Goal: Obtain resource: Obtain resource

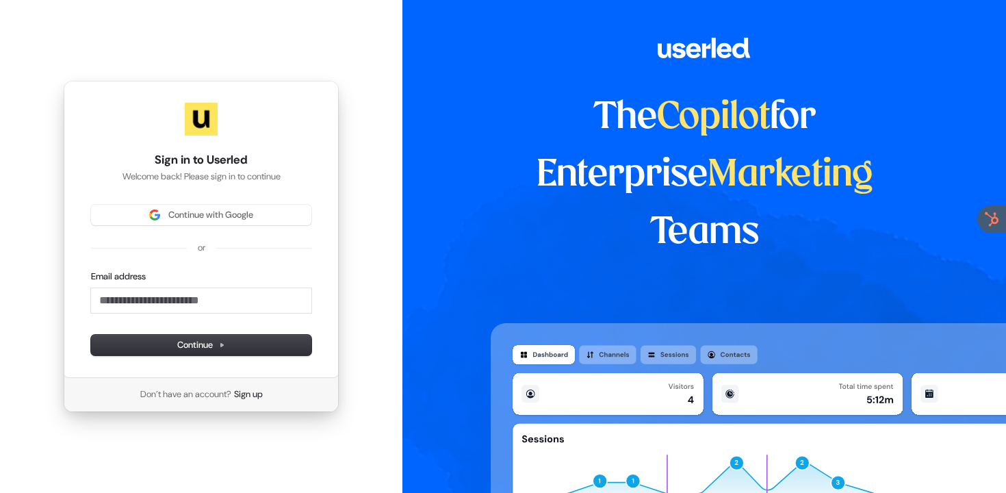
click at [220, 227] on div "Continue with Google or Email address Continue" at bounding box center [201, 280] width 220 height 151
click at [228, 222] on button "Continue with Google" at bounding box center [201, 215] width 220 height 21
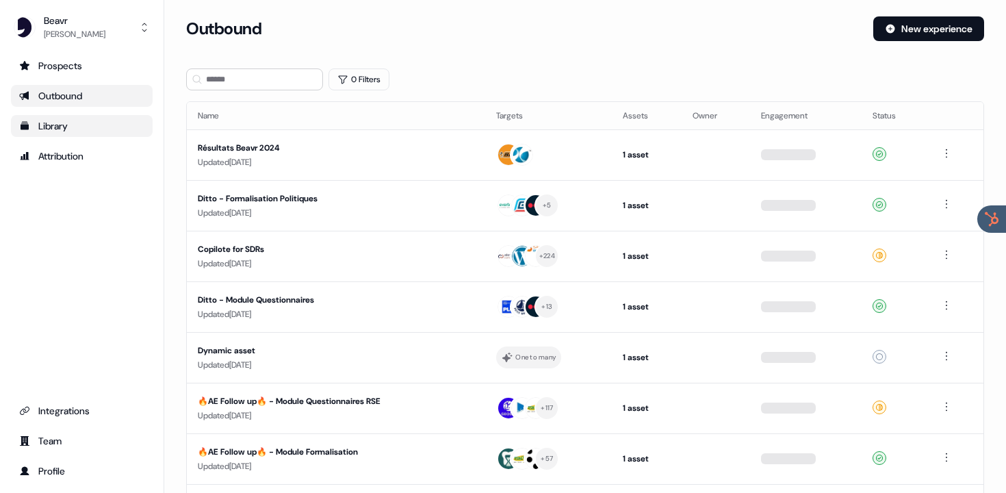
click at [83, 127] on div "Library" at bounding box center [81, 126] width 125 height 14
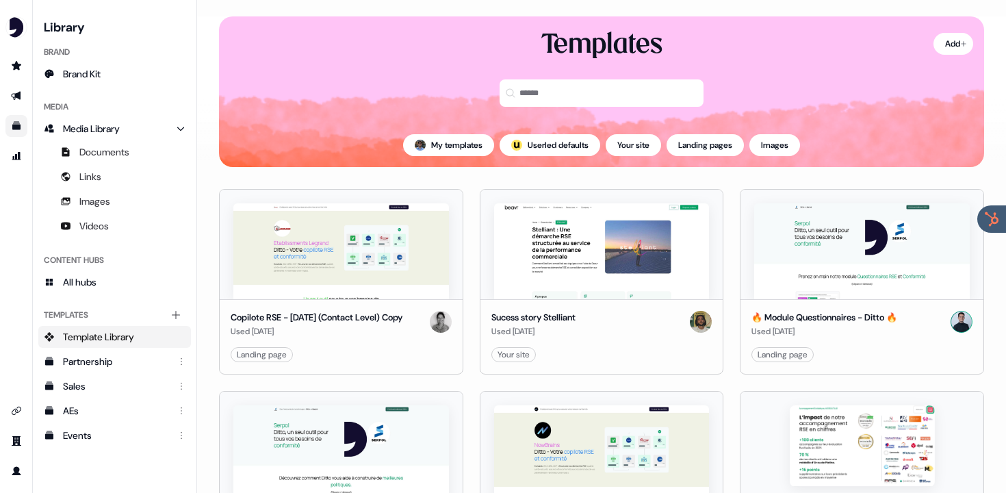
click at [94, 296] on div "Content Hubs All hubs" at bounding box center [114, 271] width 153 height 55
click at [100, 284] on link "All hubs" at bounding box center [114, 282] width 153 height 22
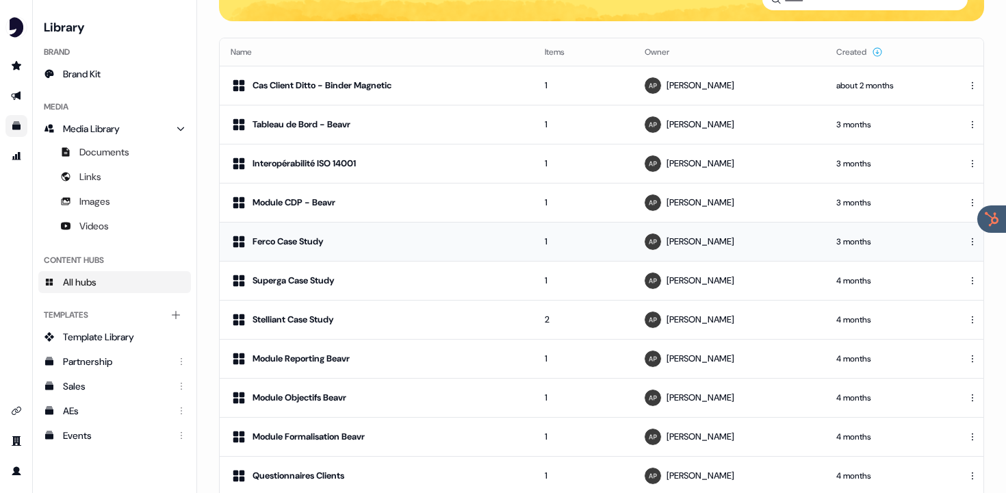
scroll to position [209, 0]
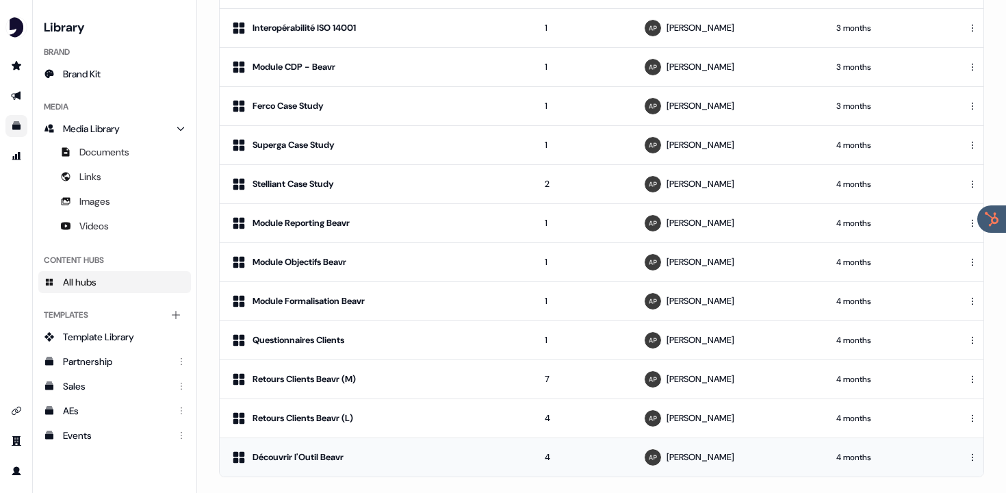
click at [301, 449] on div "Découvrir l'Outil Beavr" at bounding box center [377, 457] width 292 height 16
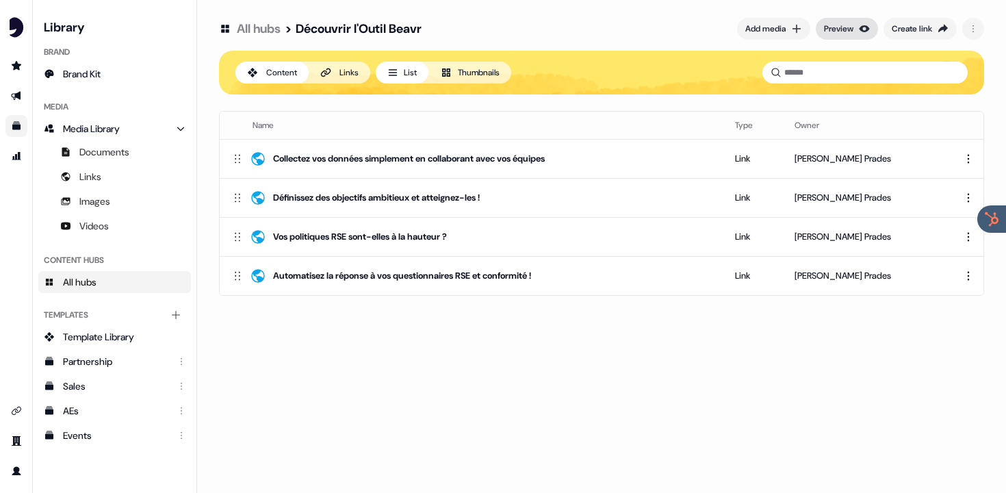
click at [851, 28] on button "Preview" at bounding box center [847, 29] width 62 height 22
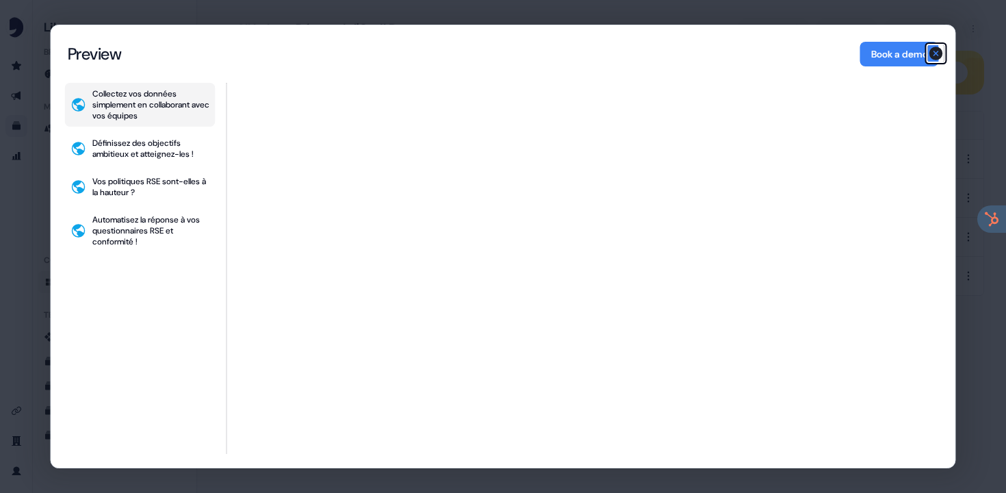
click at [938, 53] on icon "button" at bounding box center [937, 54] width 14 height 14
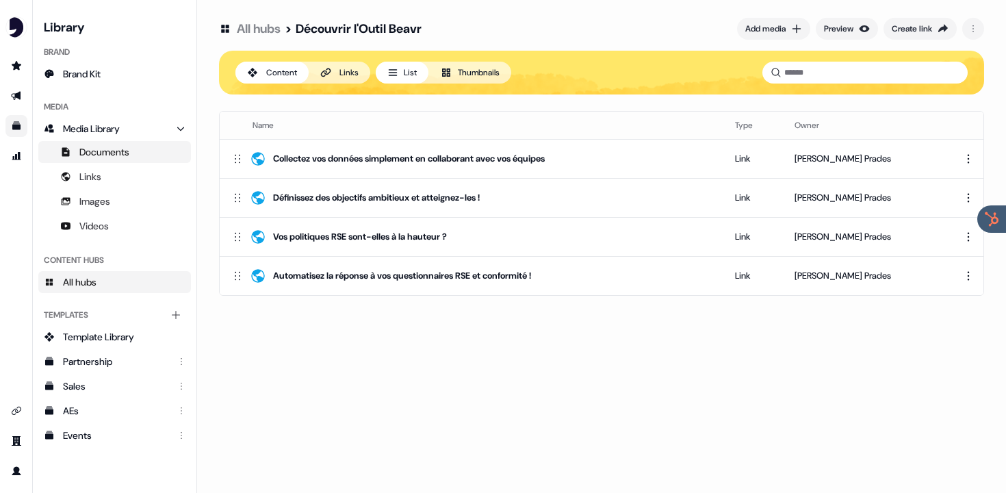
click at [101, 154] on span "Documents" at bounding box center [104, 152] width 50 height 14
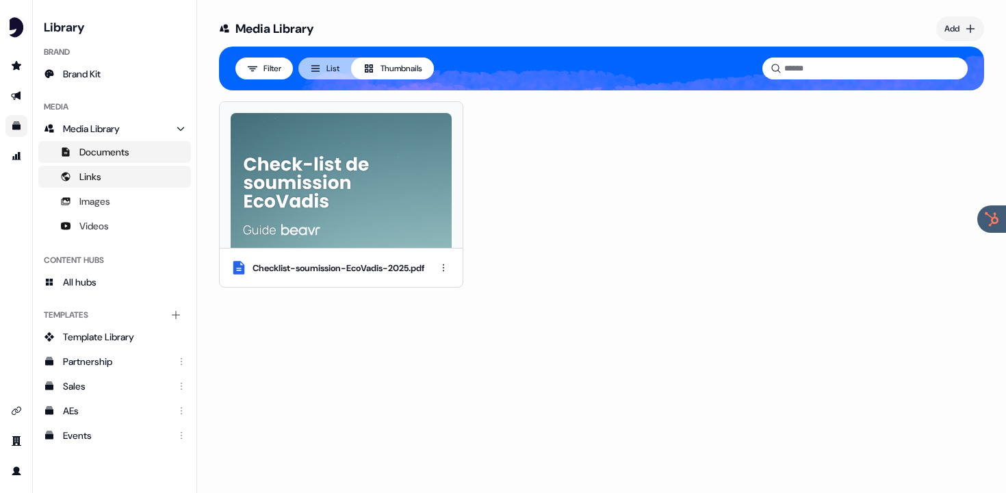
click at [94, 179] on span "Links" at bounding box center [90, 177] width 22 height 14
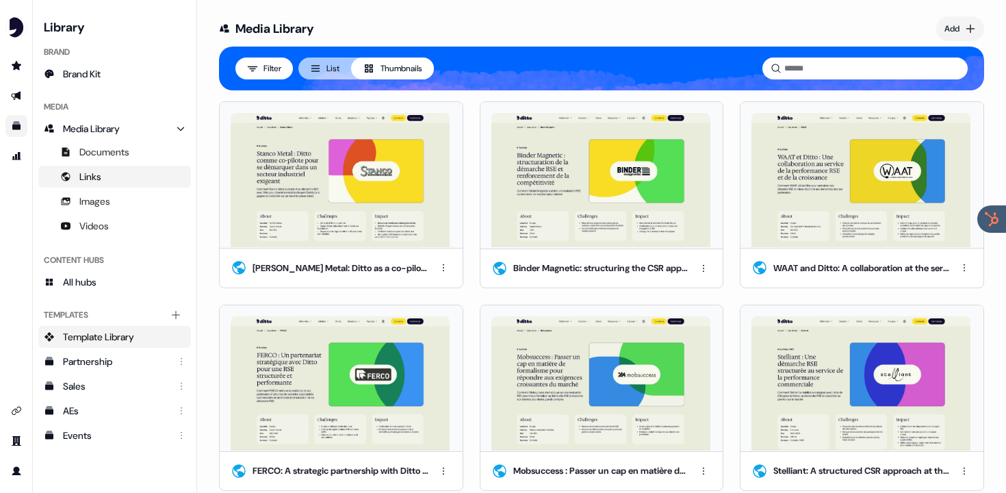
click at [100, 335] on span "Template Library" at bounding box center [98, 337] width 71 height 14
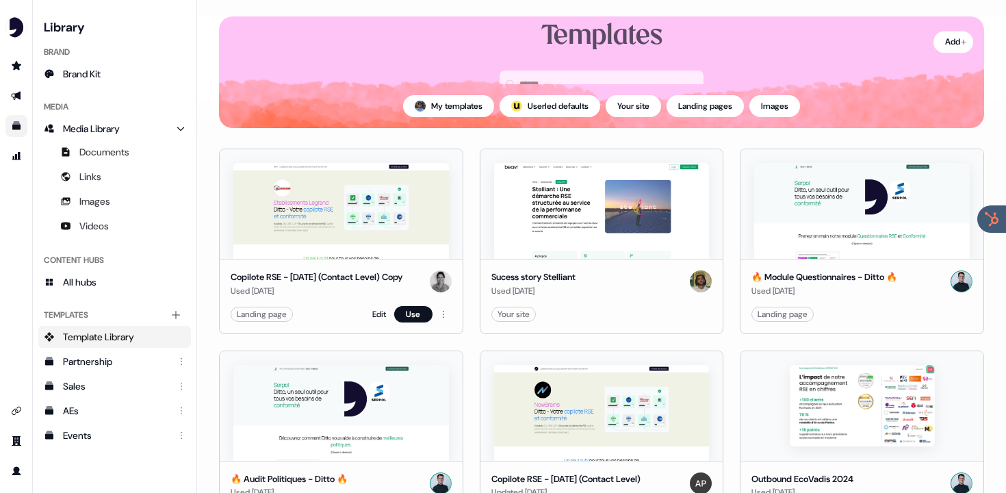
scroll to position [50, 0]
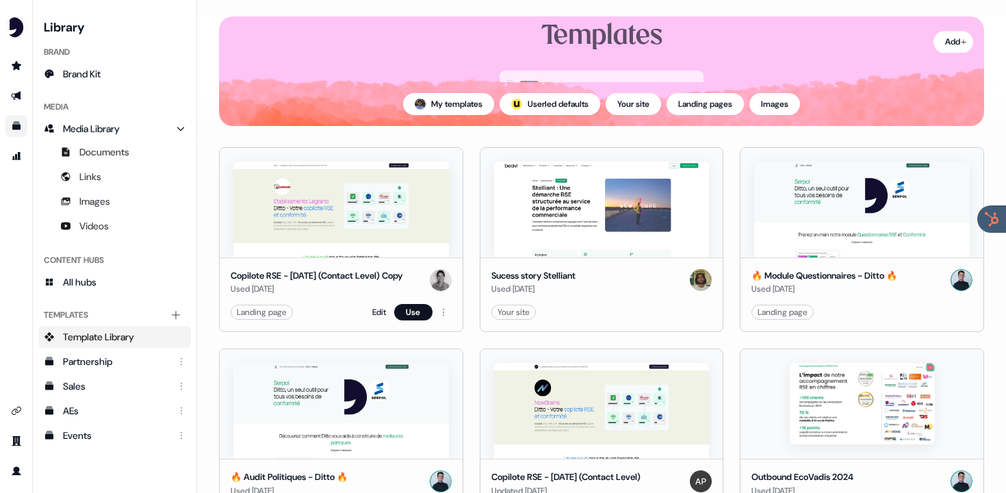
click at [353, 214] on img at bounding box center [341, 210] width 216 height 96
click at [364, 196] on img at bounding box center [341, 210] width 216 height 96
click at [444, 325] on html "For the best experience switch devices to a bigger screen. Go to [DOMAIN_NAME] …" at bounding box center [503, 246] width 1006 height 493
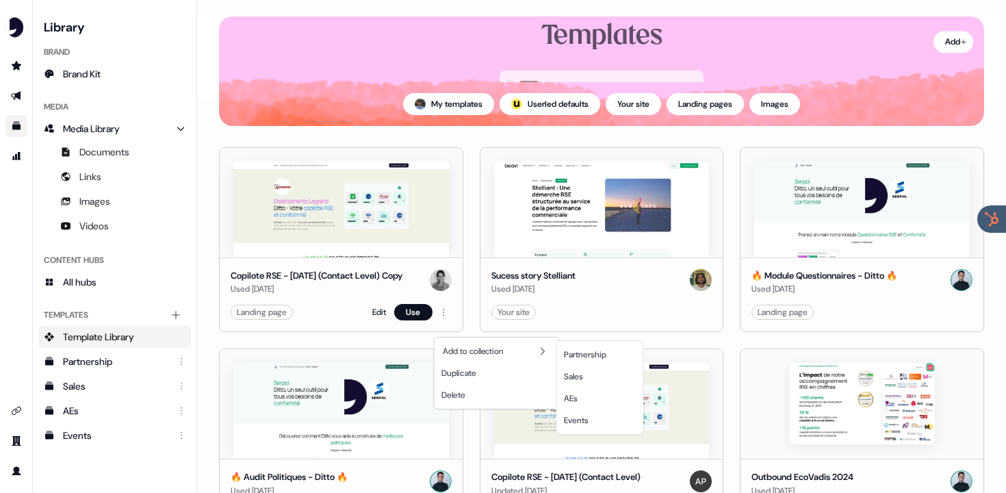
click at [318, 258] on html "For the best experience switch devices to a bigger screen. Go to [DOMAIN_NAME] …" at bounding box center [503, 246] width 1006 height 493
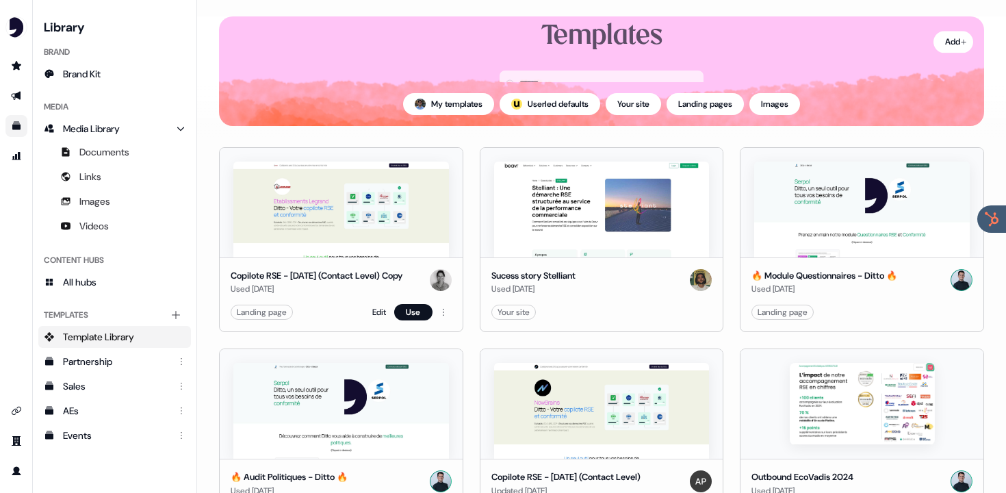
click at [323, 277] on div "Copilote RSE - [DATE] (Contact Level) Copy" at bounding box center [317, 276] width 172 height 14
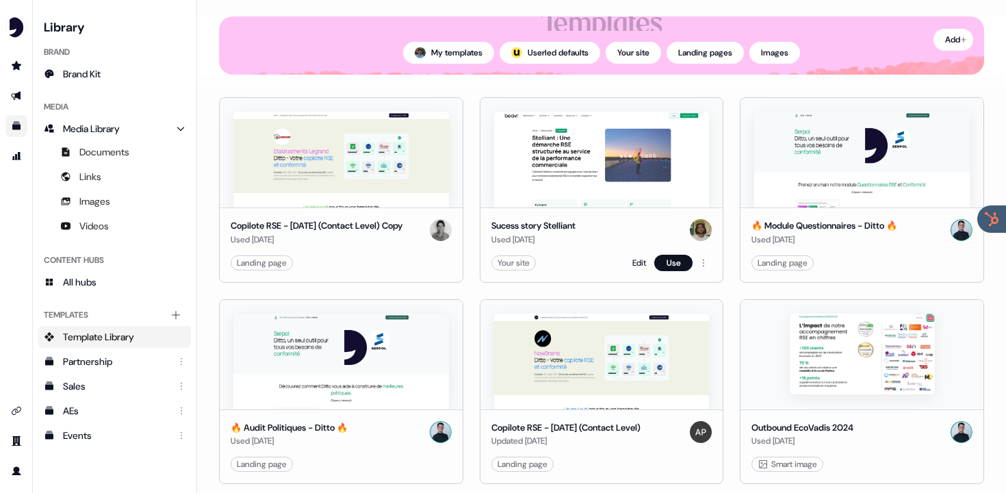
scroll to position [113, 0]
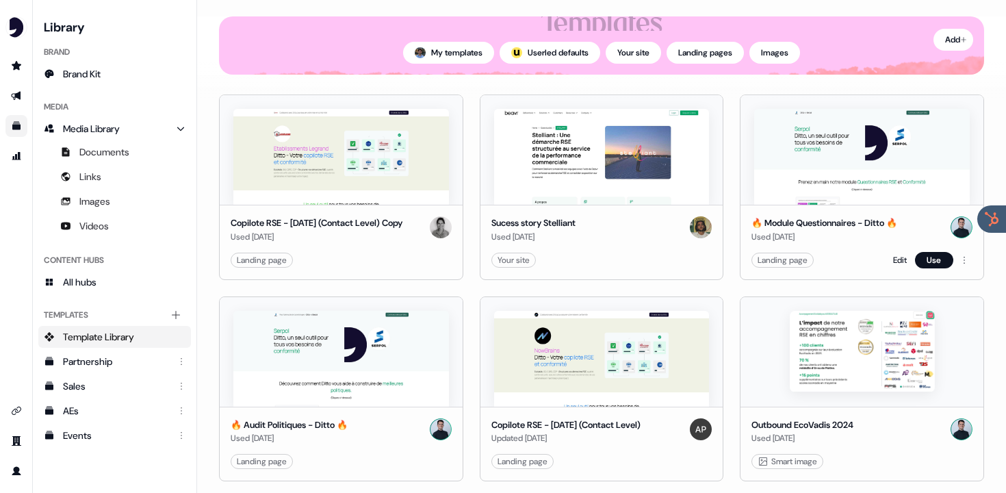
click at [822, 202] on img at bounding box center [862, 157] width 216 height 96
click at [409, 268] on button "Use" at bounding box center [413, 260] width 38 height 16
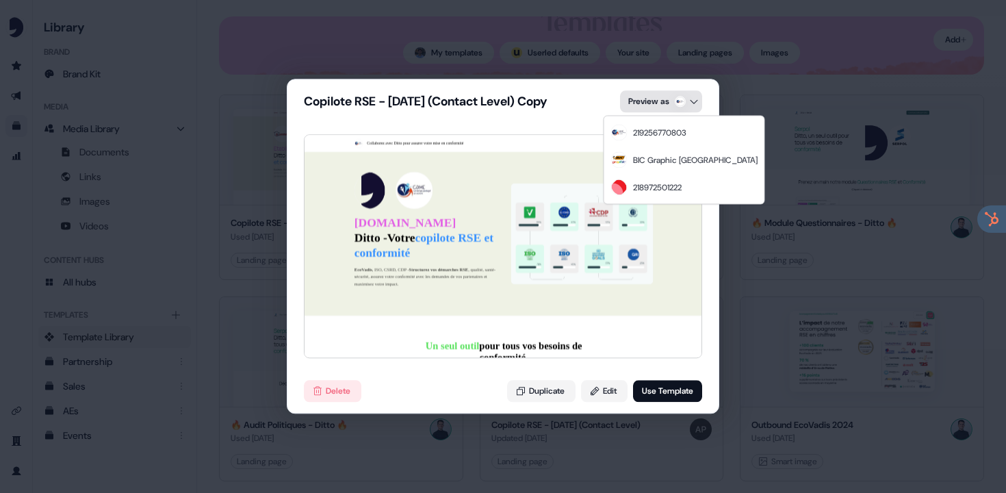
click at [673, 103] on div "Copilote RSE - [DATE] (Contact Level) Copy Preview as Collaborez avec Ditto pou…" at bounding box center [503, 246] width 1006 height 493
click at [637, 135] on div "219256770803" at bounding box center [659, 133] width 53 height 14
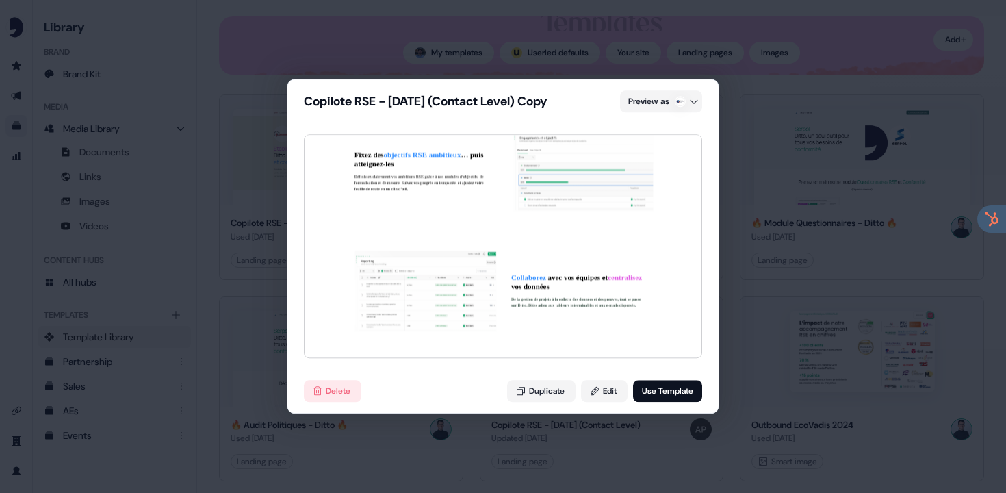
scroll to position [587, 0]
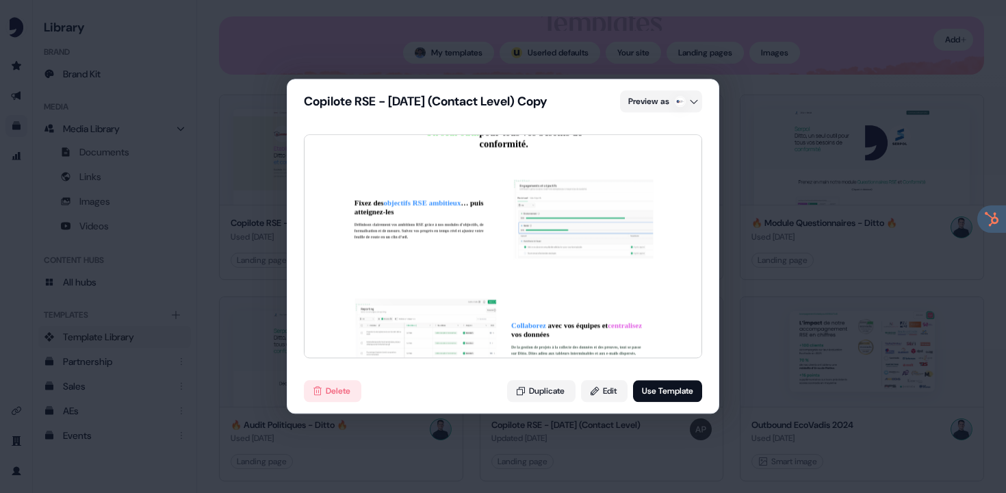
click at [774, 121] on div "Copilote RSE - [DATE] (Contact Level) Copy Preview as Collaborez avec Ditto pou…" at bounding box center [503, 246] width 1006 height 493
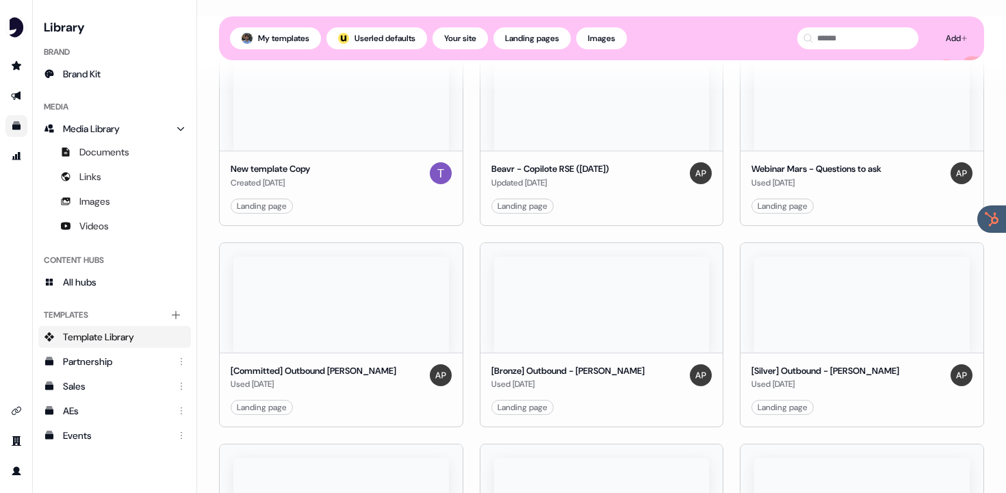
scroll to position [1123, 0]
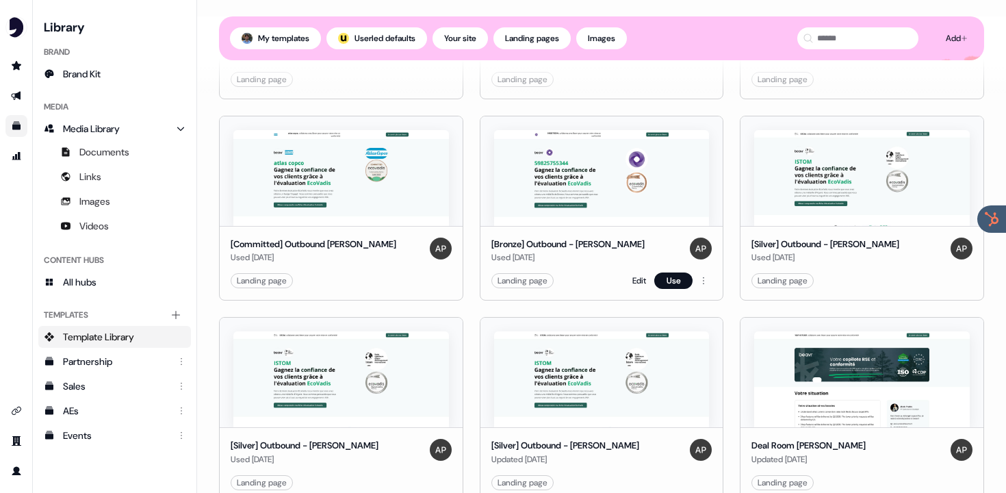
click at [591, 205] on img at bounding box center [602, 178] width 216 height 96
click at [81, 292] on link "All hubs" at bounding box center [114, 282] width 153 height 22
